Goal: Task Accomplishment & Management: Manage account settings

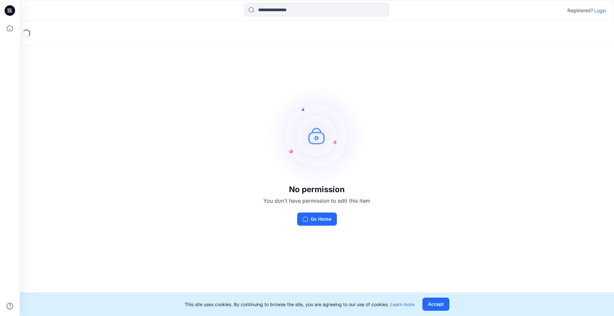
click at [595, 12] on p "Login" at bounding box center [601, 10] width 12 height 7
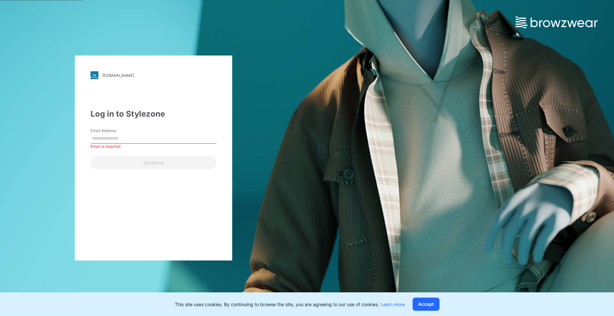
paste input "**********"
type input "**********"
click at [85, 179] on div "**********" at bounding box center [154, 157] width 158 height 205
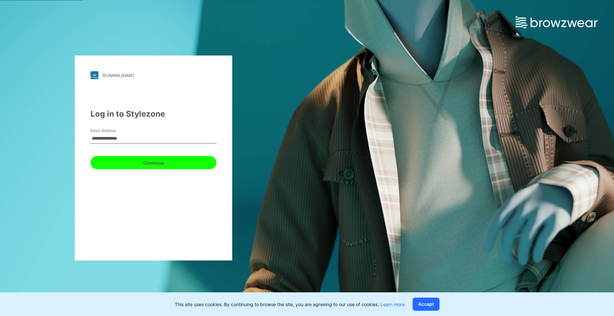
click at [102, 158] on button "Continue" at bounding box center [154, 162] width 126 height 13
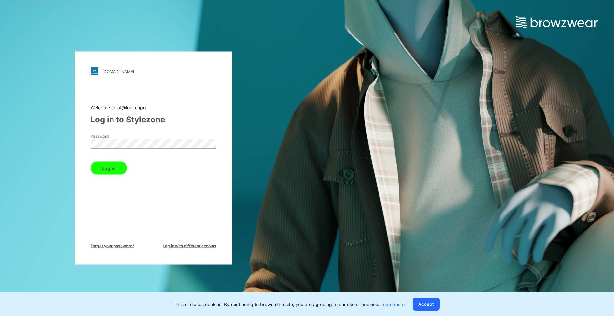
click at [107, 169] on button "Log in" at bounding box center [109, 167] width 36 height 13
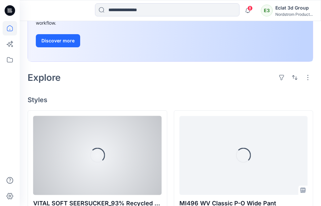
scroll to position [131, 0]
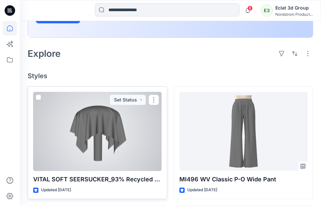
click at [81, 139] on div at bounding box center [97, 131] width 128 height 79
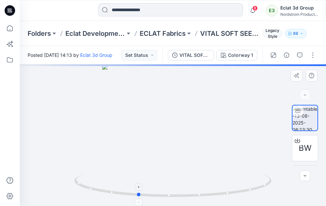
drag, startPoint x: 251, startPoint y: 165, endPoint x: 188, endPoint y: 179, distance: 64.3
click at [188, 179] on div at bounding box center [173, 134] width 306 height 141
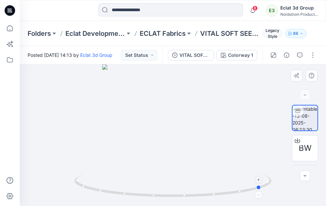
drag, startPoint x: 246, startPoint y: 162, endPoint x: 201, endPoint y: 177, distance: 47.4
click at [201, 177] on div at bounding box center [173, 134] width 306 height 141
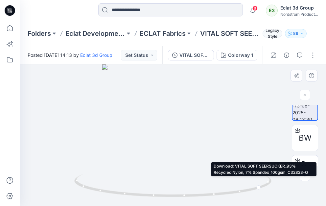
scroll to position [26, 0]
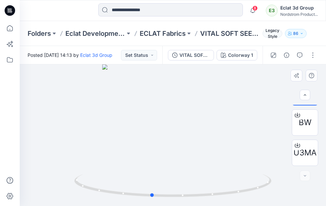
drag, startPoint x: 89, startPoint y: 153, endPoint x: 200, endPoint y: 155, distance: 110.9
click at [200, 155] on div at bounding box center [173, 134] width 306 height 141
drag, startPoint x: 84, startPoint y: 158, endPoint x: 128, endPoint y: 167, distance: 45.4
click at [128, 169] on div at bounding box center [173, 134] width 306 height 141
